Goal: Task Accomplishment & Management: Manage account settings

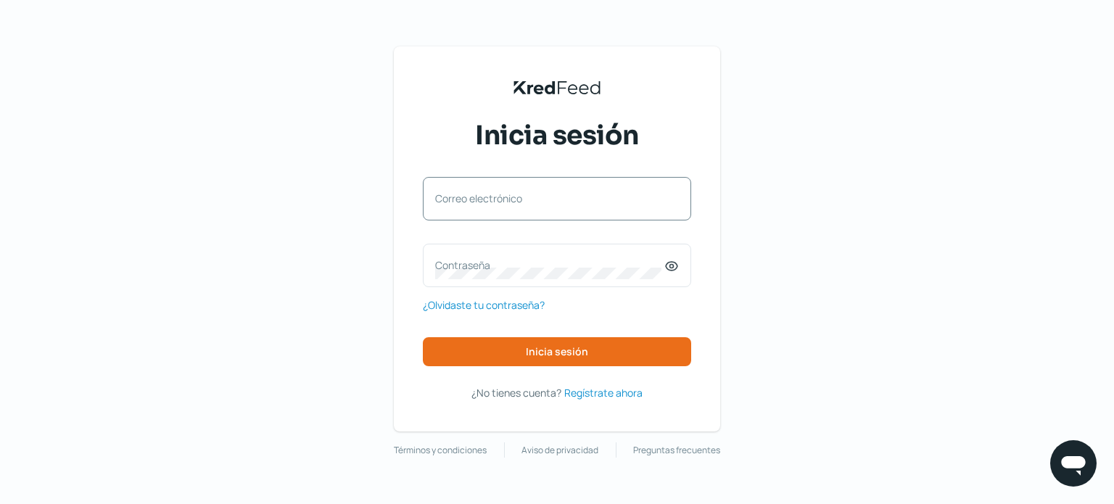
click at [492, 203] on label "Correo electrónico" at bounding box center [549, 198] width 229 height 14
click at [492, 203] on input "Correo electrónico" at bounding box center [557, 205] width 244 height 13
type input "contador@asapys.com"
click at [494, 263] on label "Contraseña" at bounding box center [549, 265] width 229 height 14
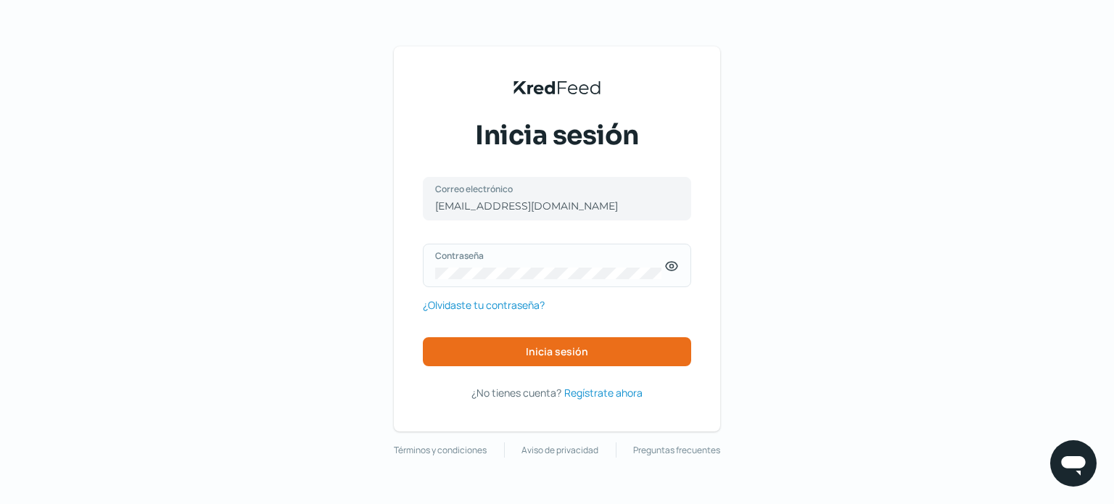
click at [668, 266] on icon at bounding box center [671, 266] width 14 height 14
click at [324, 276] on div "KredFeed's Black Logo Inicia sesión contador@asapys.com Correo electrónico Cont…" at bounding box center [557, 252] width 1114 height 504
click at [560, 350] on span "Inicia sesión" at bounding box center [557, 352] width 62 height 10
click at [548, 352] on span "Inicia sesión" at bounding box center [557, 352] width 62 height 10
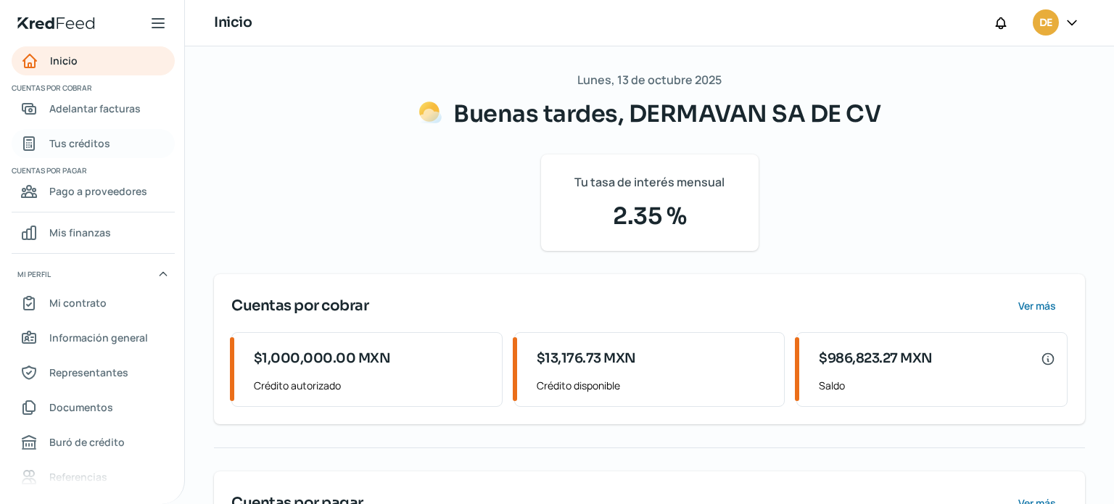
click at [97, 143] on span "Tus créditos" at bounding box center [79, 143] width 61 height 18
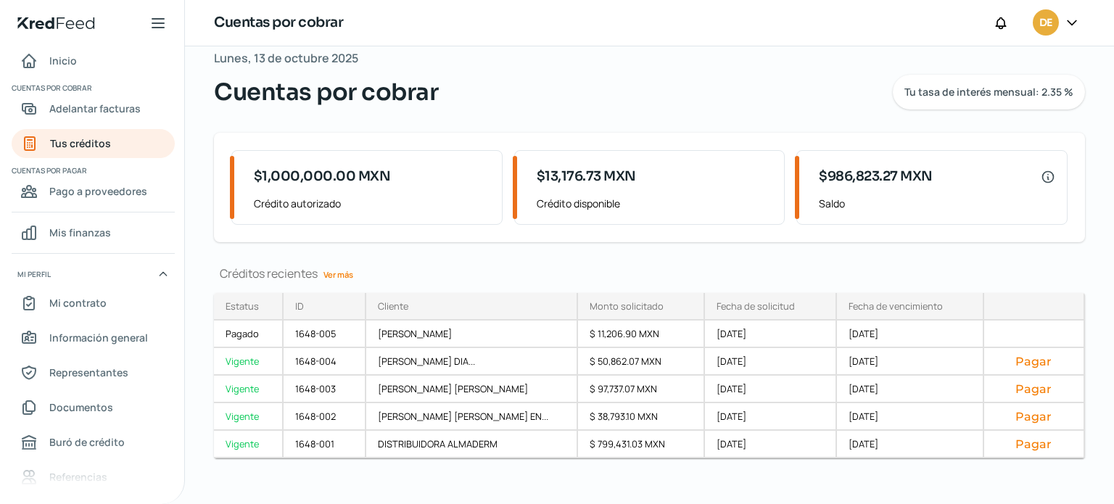
scroll to position [33, 0]
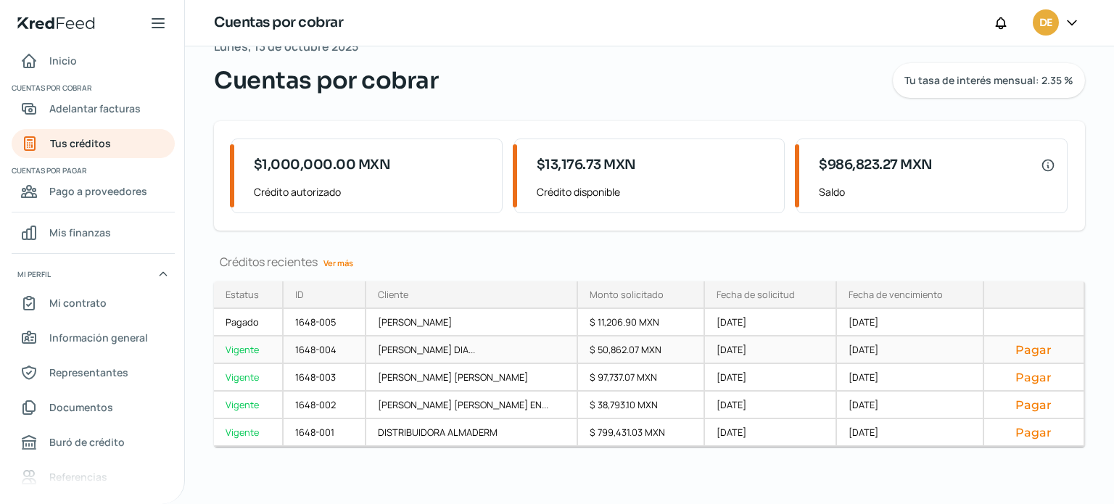
click at [1023, 345] on button "Pagar" at bounding box center [1033, 349] width 76 height 14
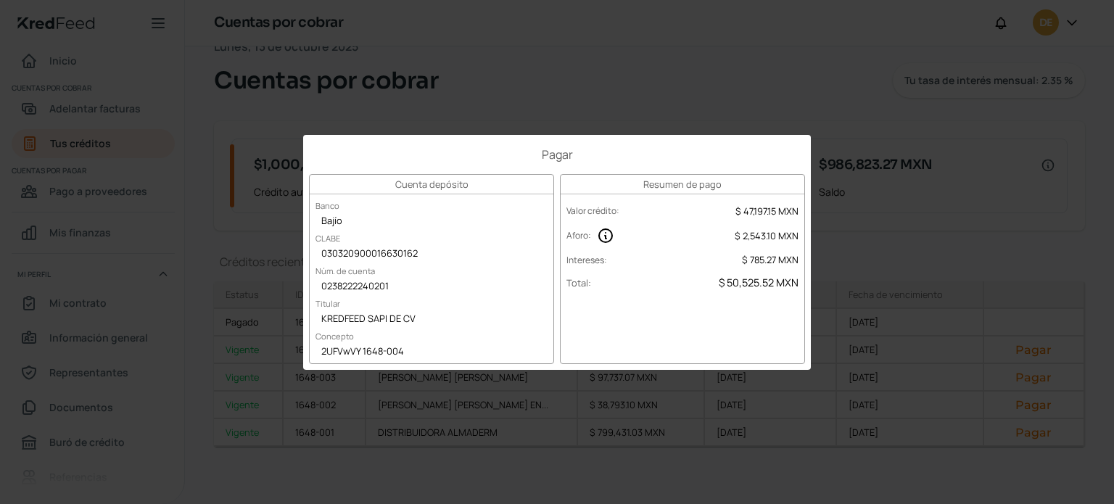
click at [853, 143] on div "Pagar Cuenta depósito Banco Bajío CLABE 030320900016630162 Núm. de cuenta 02382…" at bounding box center [557, 252] width 1114 height 504
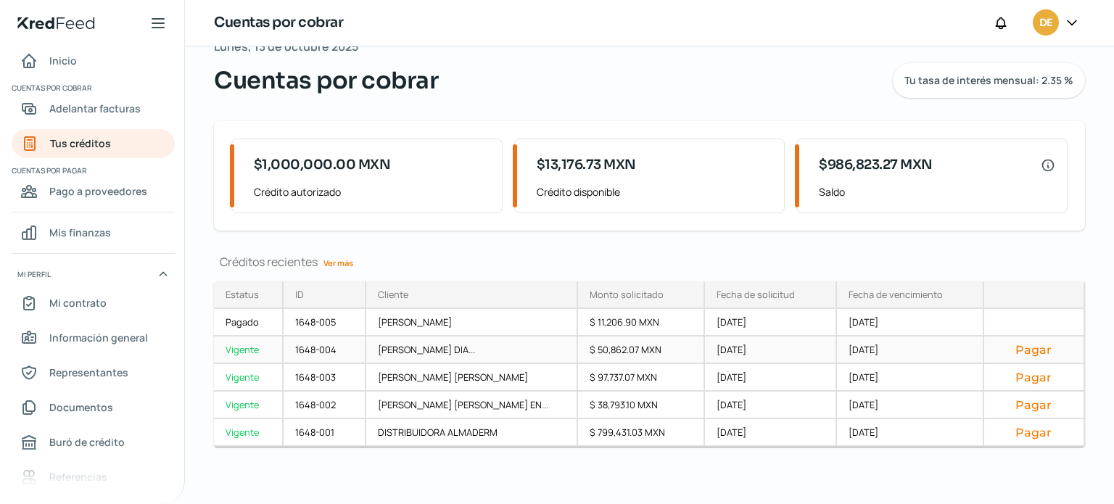
click at [246, 349] on div "Vigente" at bounding box center [249, 350] width 70 height 28
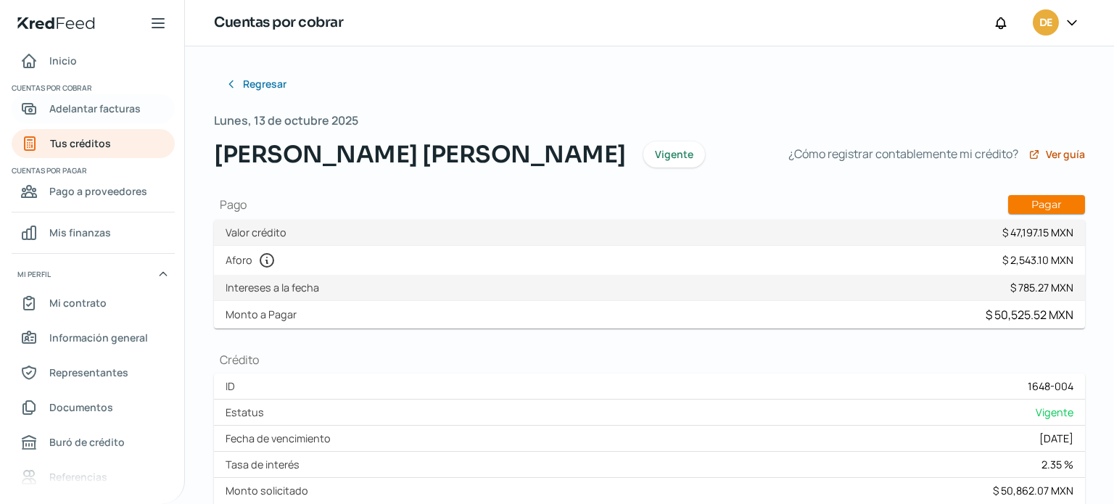
click at [109, 104] on span "Adelantar facturas" at bounding box center [94, 108] width 91 height 18
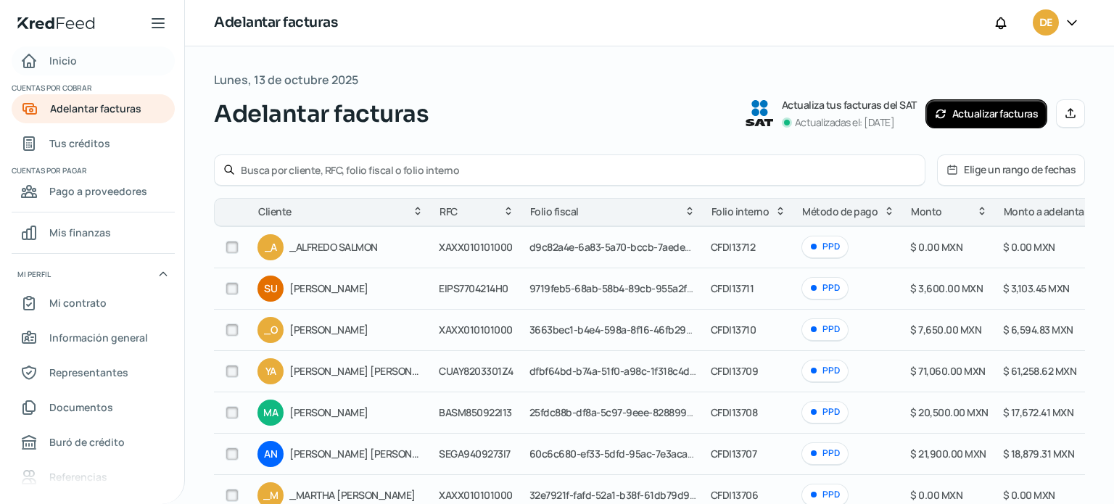
click at [75, 57] on span "Inicio" at bounding box center [63, 60] width 28 height 18
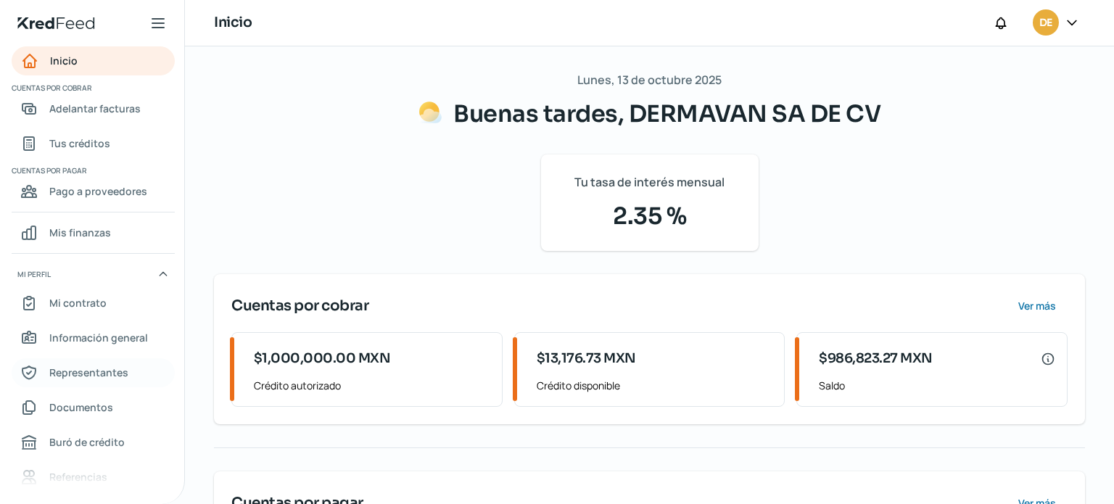
click at [109, 376] on span "Representantes" at bounding box center [88, 372] width 79 height 18
